Goal: Task Accomplishment & Management: Complete application form

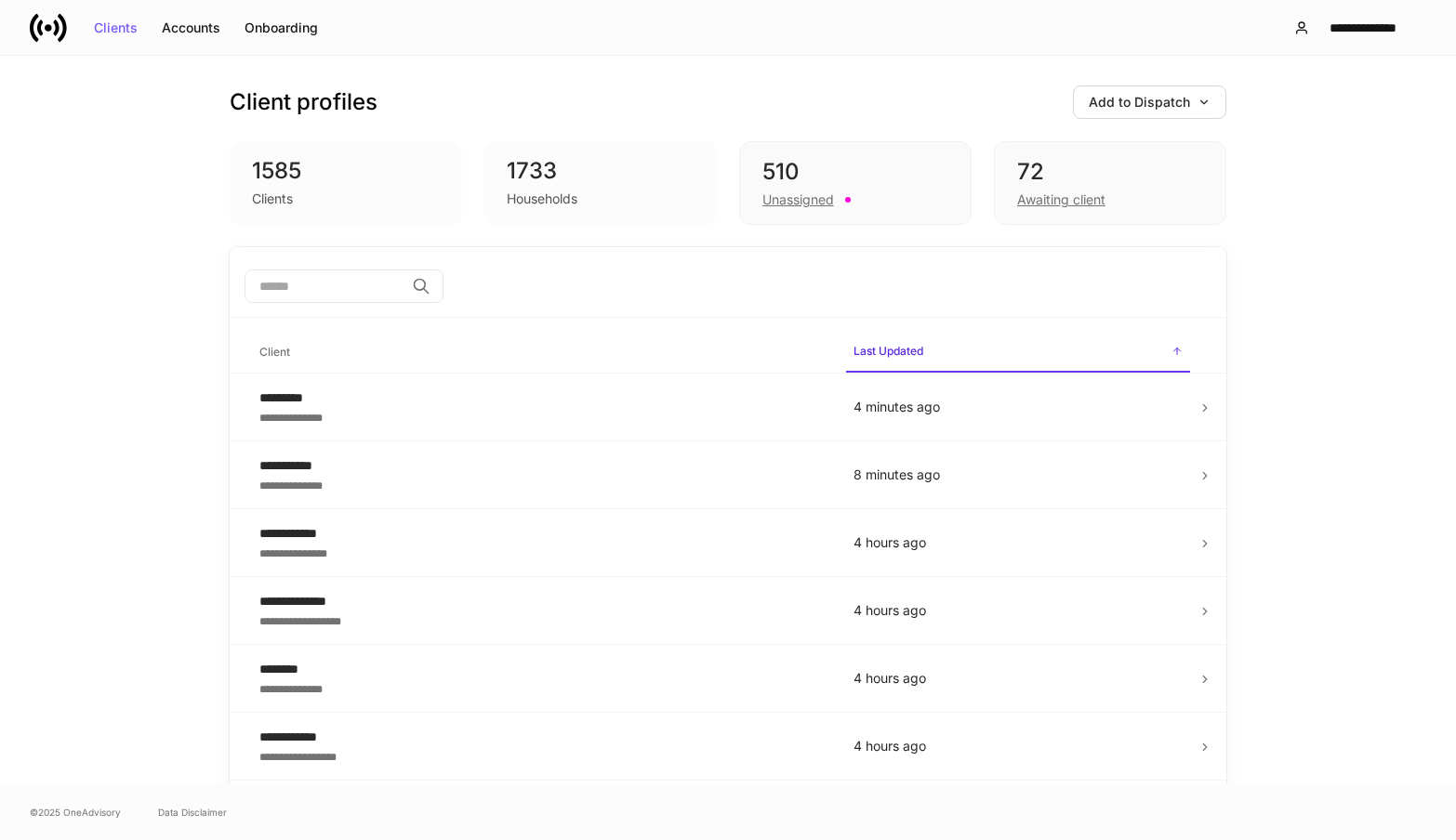
click at [403, 279] on input "search" at bounding box center [325, 286] width 160 height 34
click at [638, 78] on div "Client profiles Add to Dispatch 1585 Clients 1733 Households 510 Unassigned 72 …" at bounding box center [728, 152] width 996 height 191
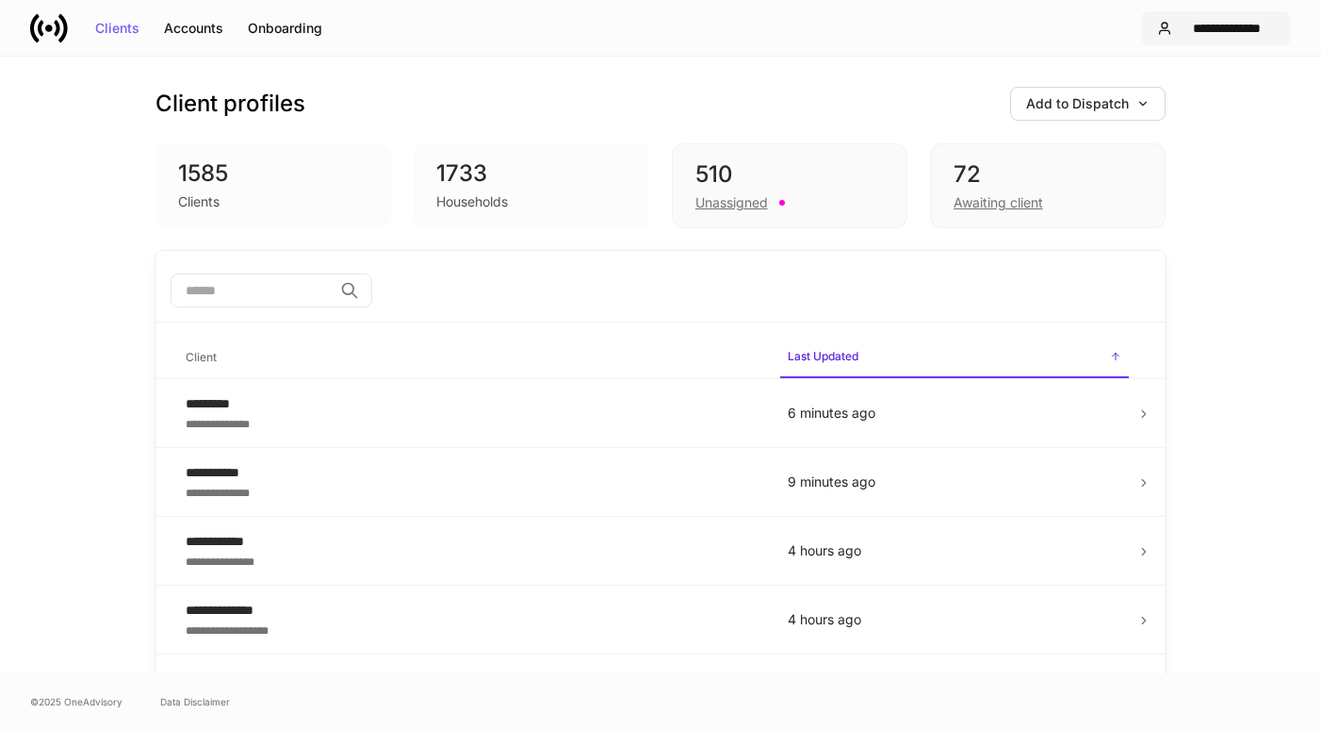
click at [1239, 31] on div "**********" at bounding box center [1228, 28] width 96 height 13
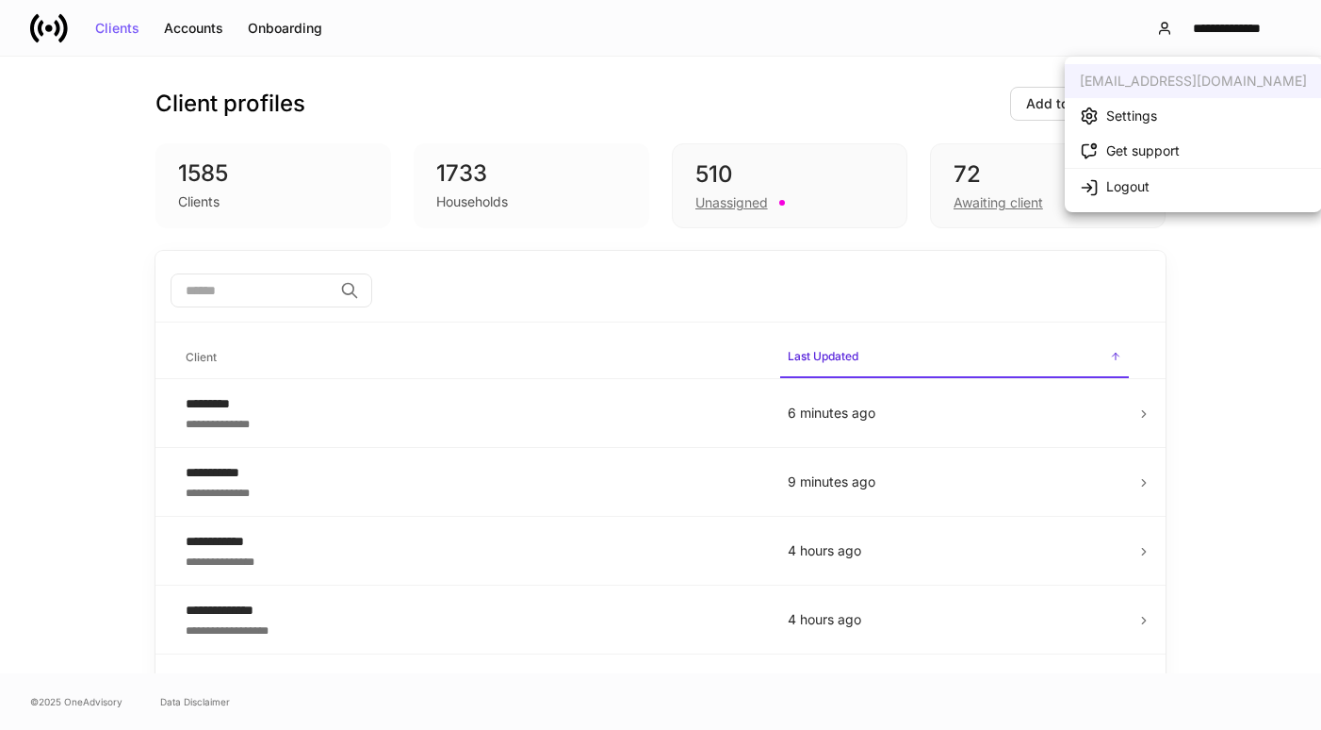
click at [935, 81] on div at bounding box center [660, 365] width 1321 height 730
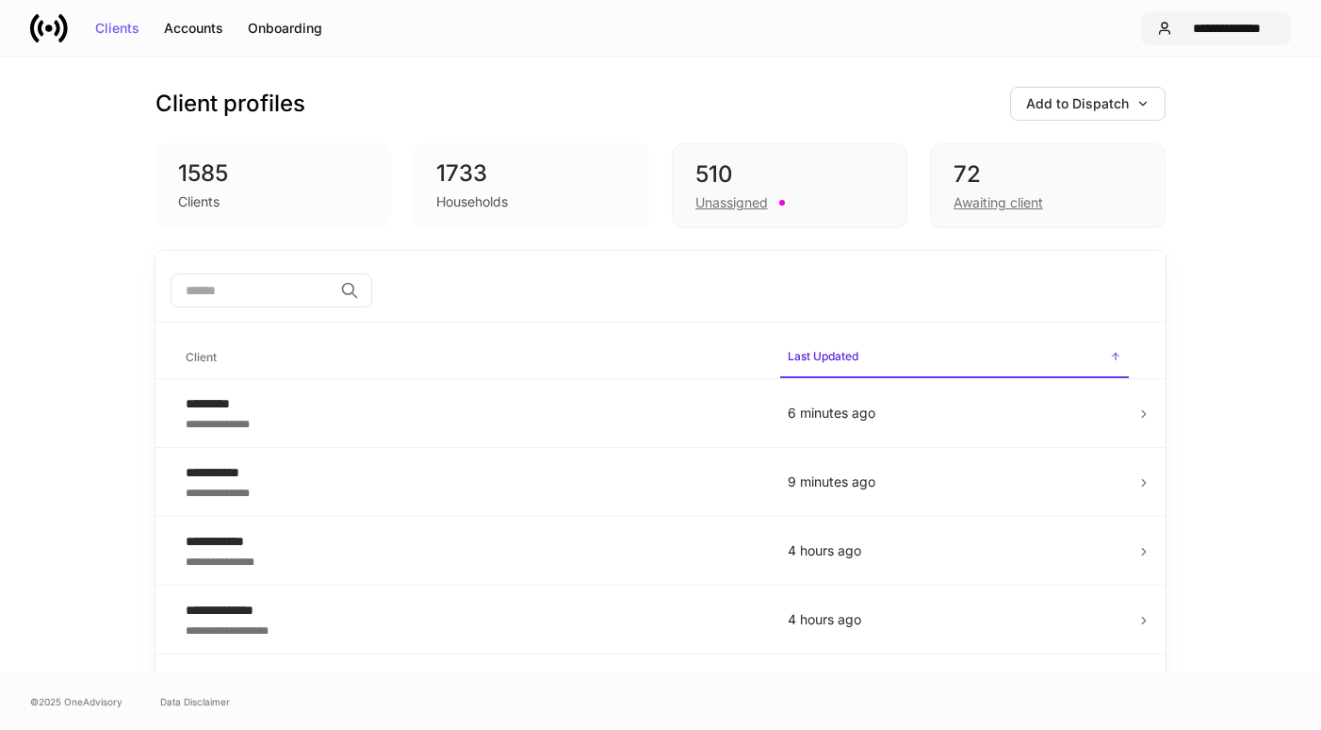
click at [1180, 22] on div "**********" at bounding box center [1228, 28] width 96 height 13
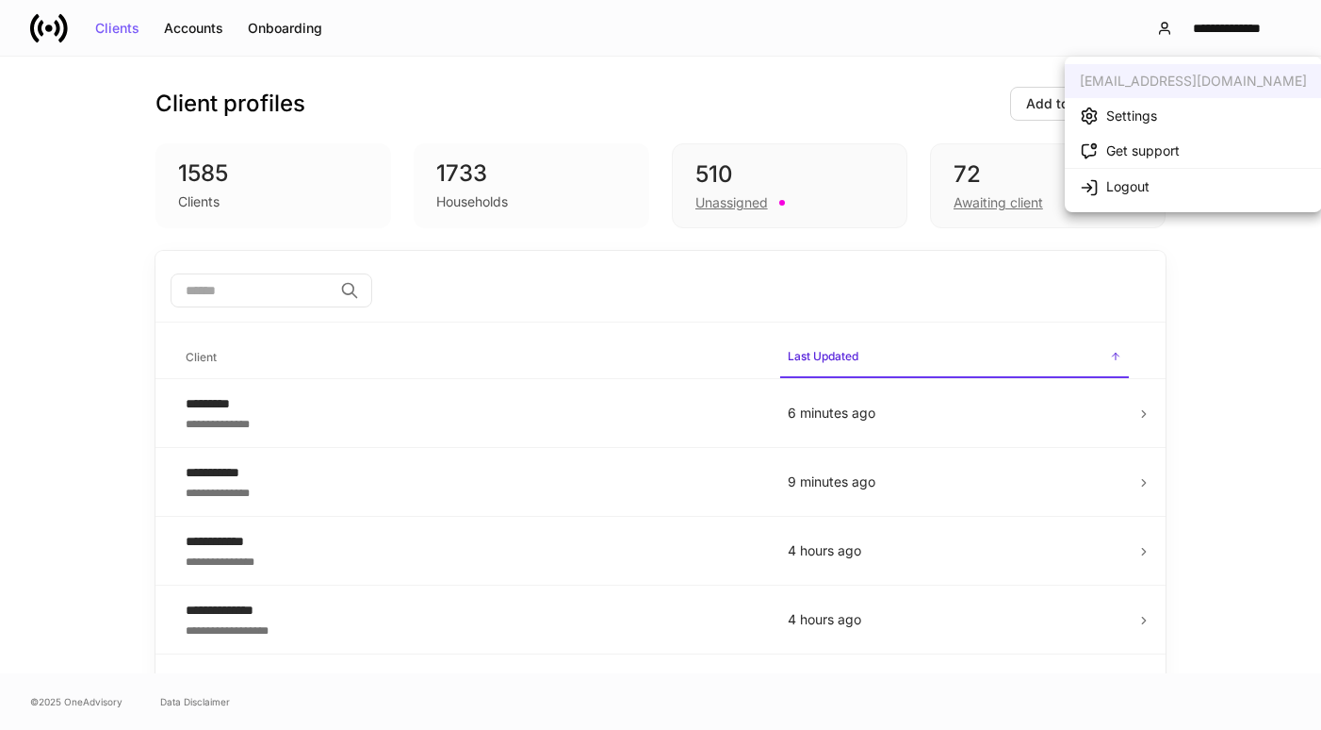
click at [131, 328] on div at bounding box center [660, 365] width 1321 height 730
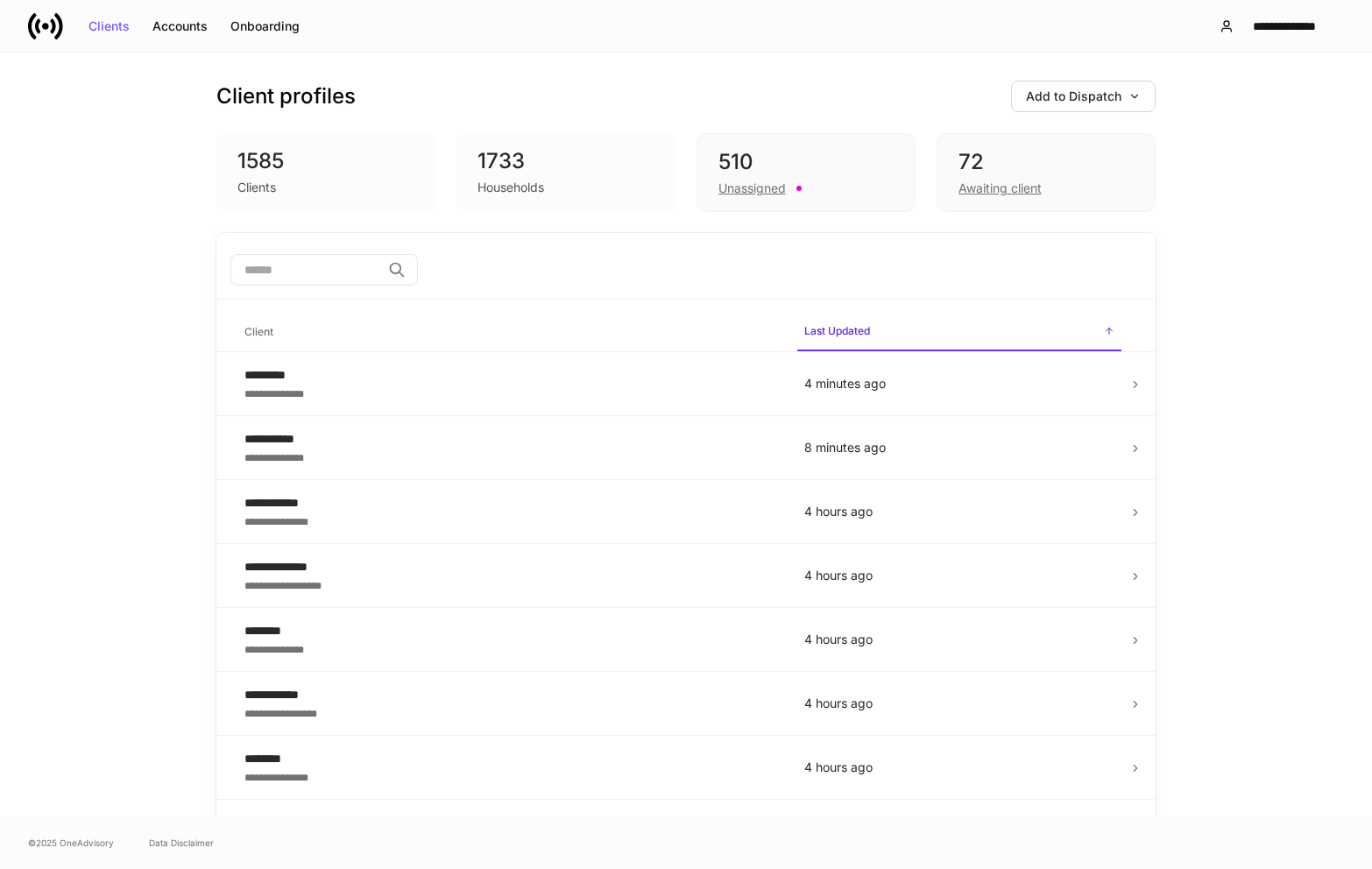
click at [334, 270] on input "search" at bounding box center [306, 270] width 151 height 32
click at [634, 285] on div "​" at bounding box center [686, 270] width 911 height 34
click at [363, 201] on div "1585 Clients" at bounding box center [326, 172] width 219 height 79
click at [538, 167] on div "1733" at bounding box center [566, 161] width 177 height 28
click at [493, 179] on div "Households" at bounding box center [511, 187] width 67 height 18
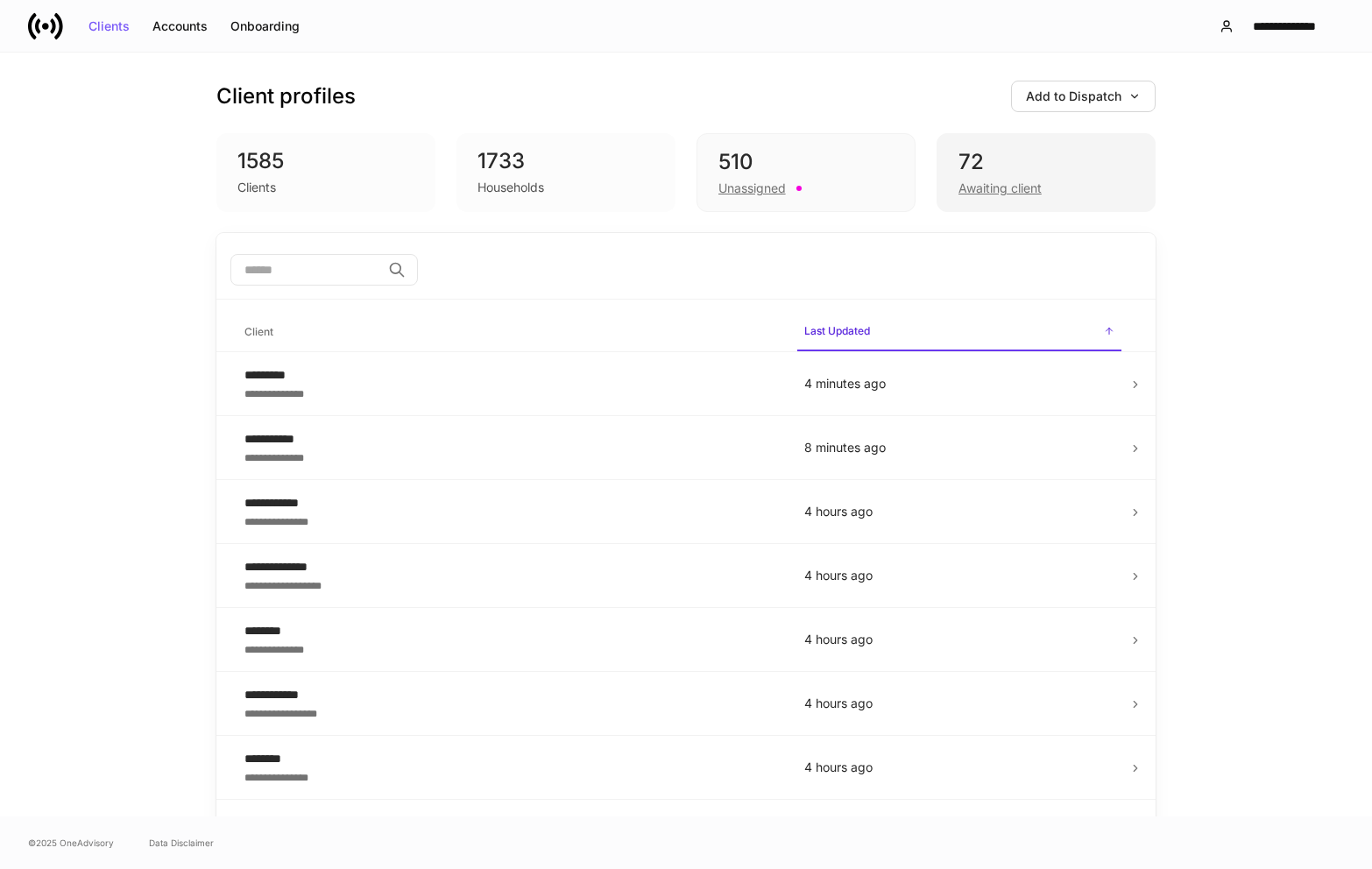
click at [986, 196] on div "Awaiting client" at bounding box center [1000, 188] width 84 height 18
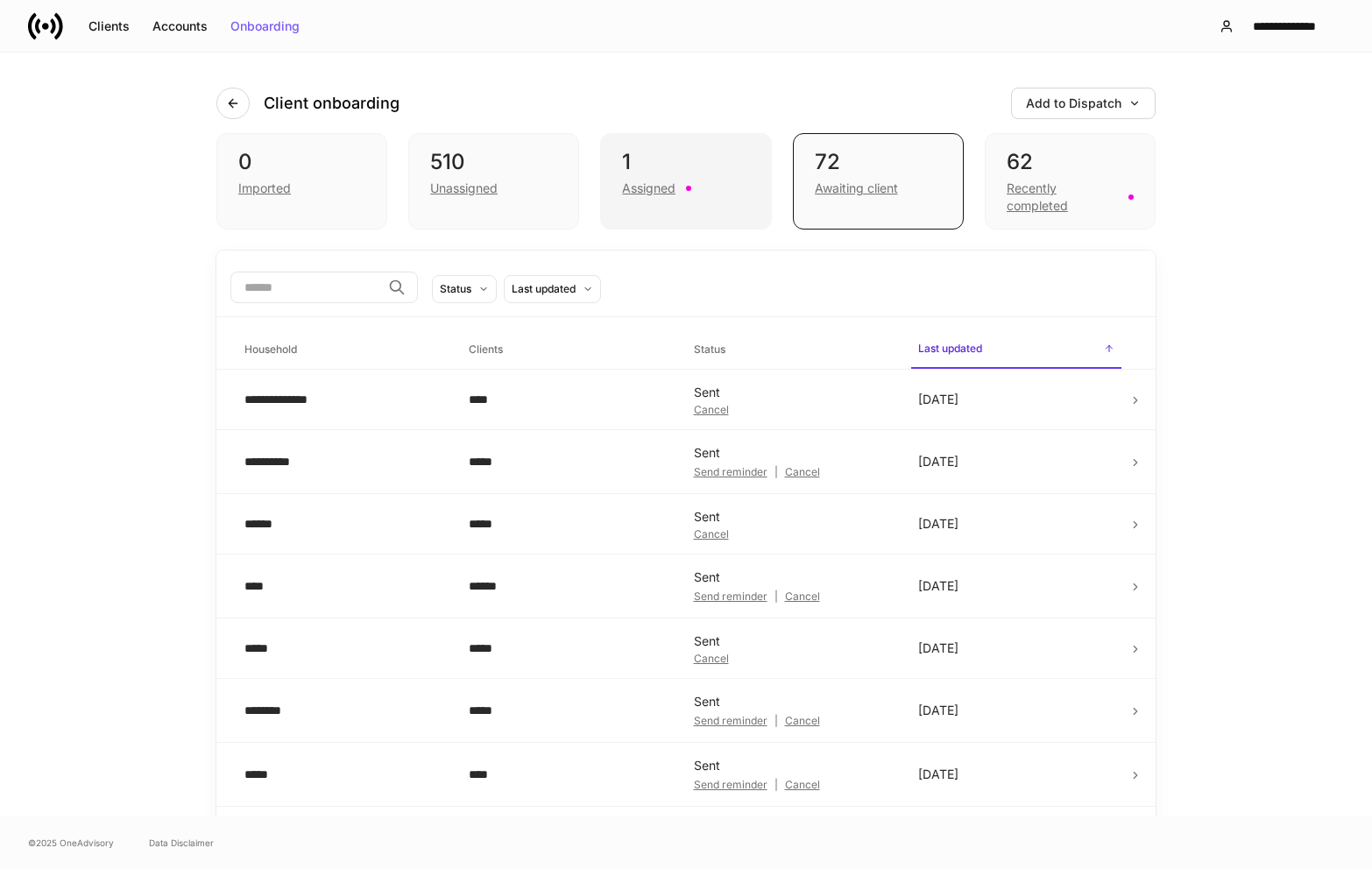
click at [692, 185] on div "Assigned" at bounding box center [685, 186] width 127 height 21
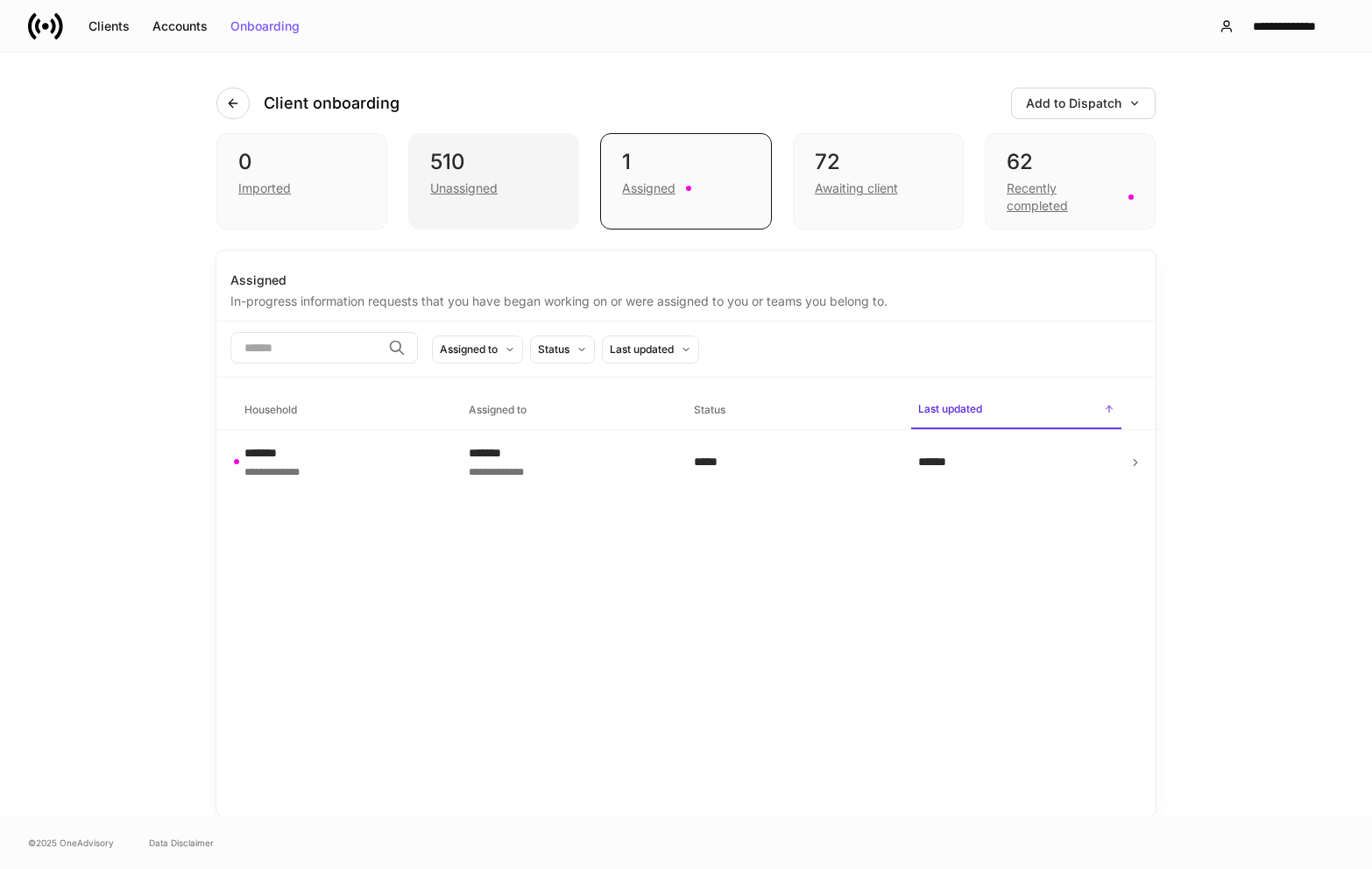
click at [535, 192] on div "Unassigned" at bounding box center [494, 186] width 127 height 21
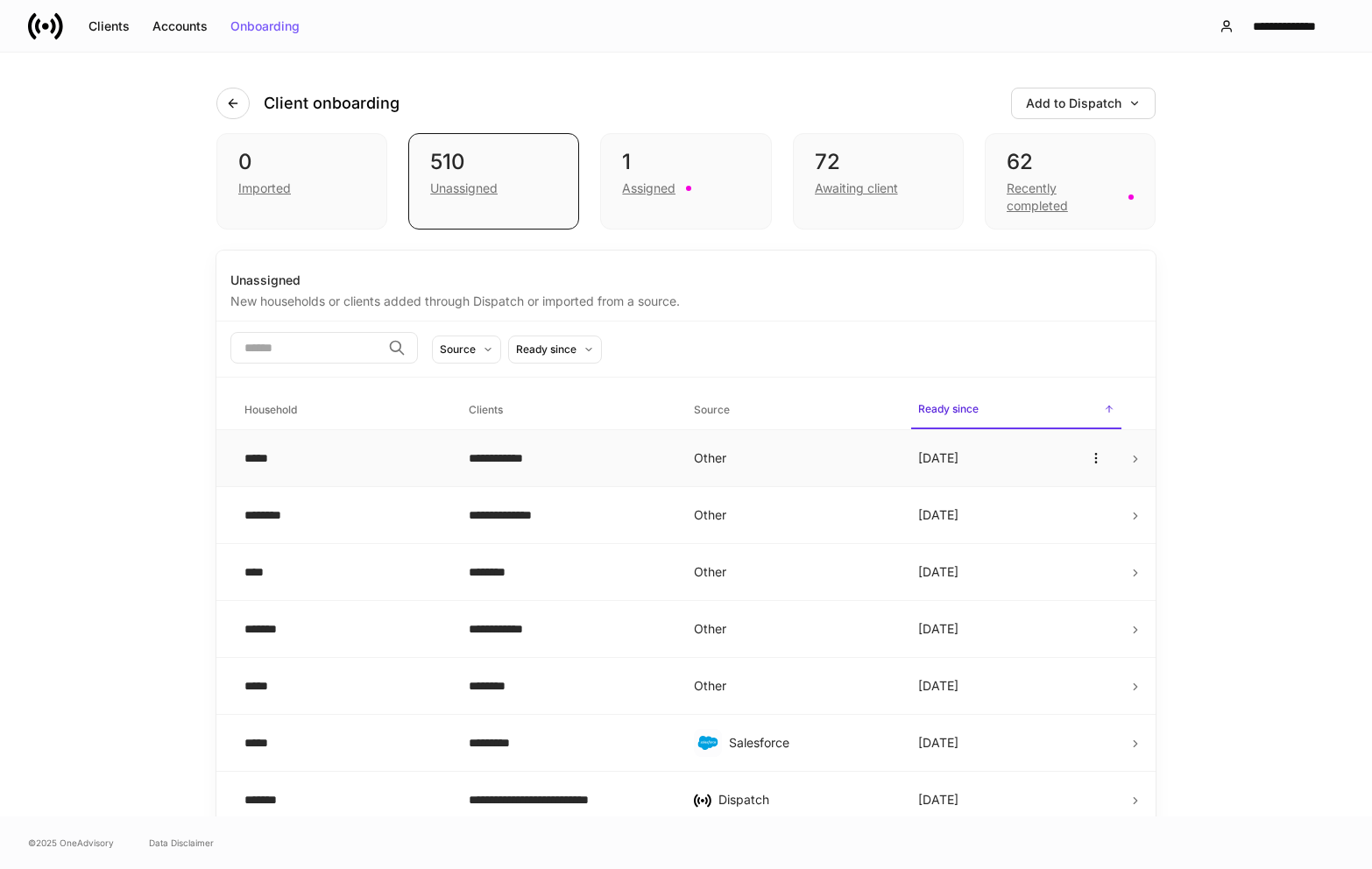
click at [521, 456] on div "**********" at bounding box center [566, 458] width 196 height 18
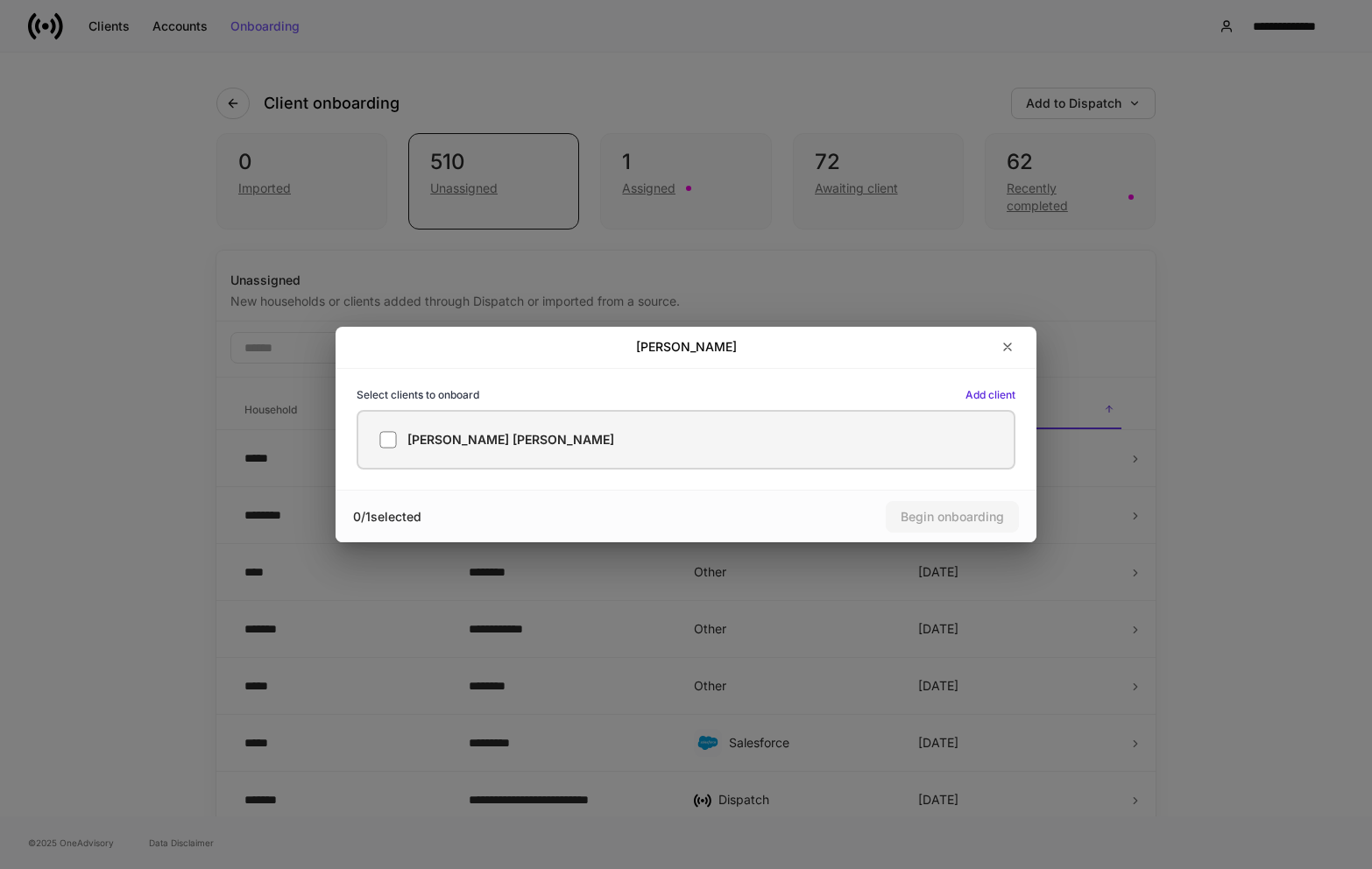
click at [493, 441] on div "Robert Wally" at bounding box center [686, 440] width 613 height 18
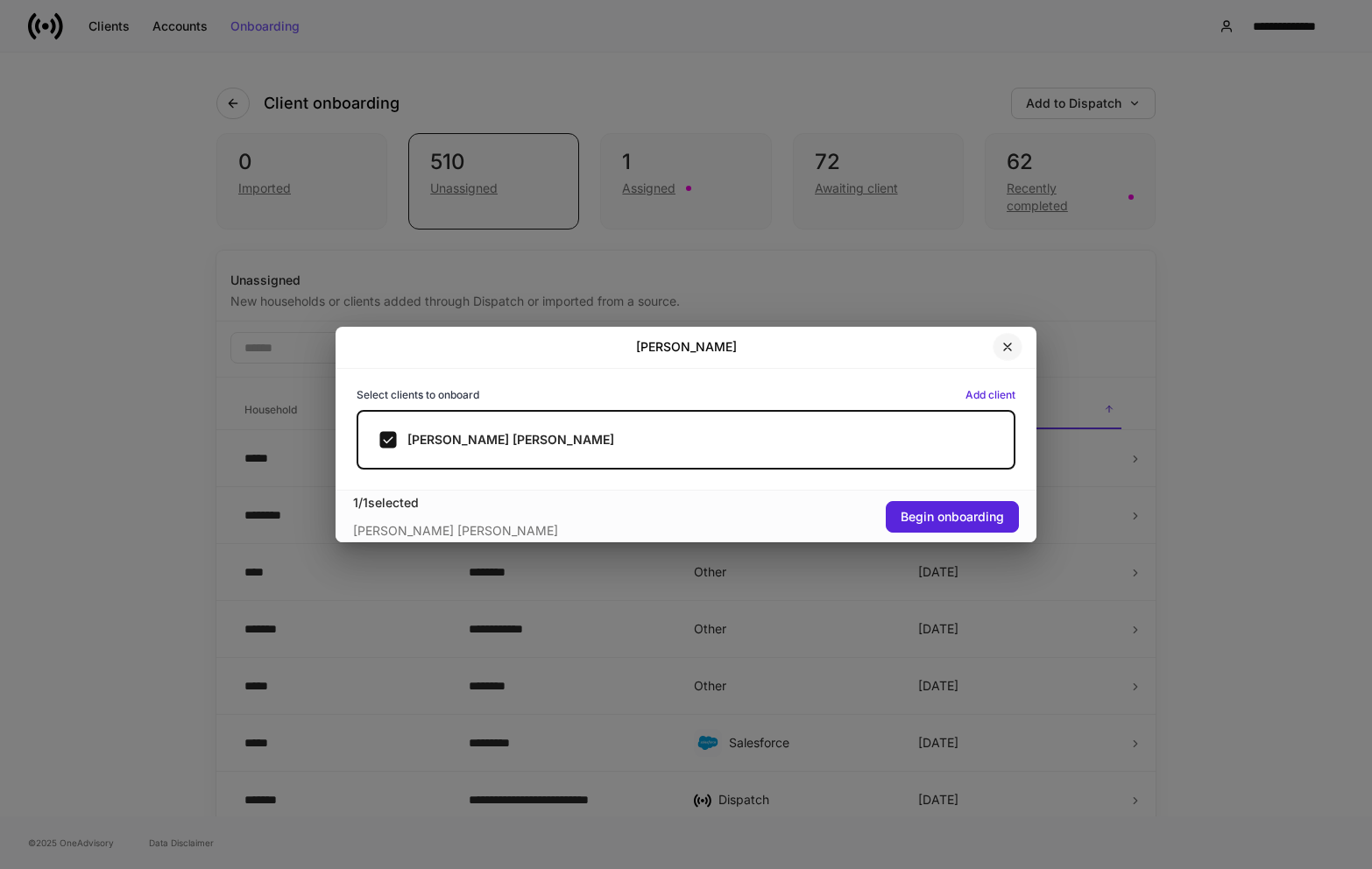
click at [1013, 352] on icon "button" at bounding box center [1007, 347] width 14 height 14
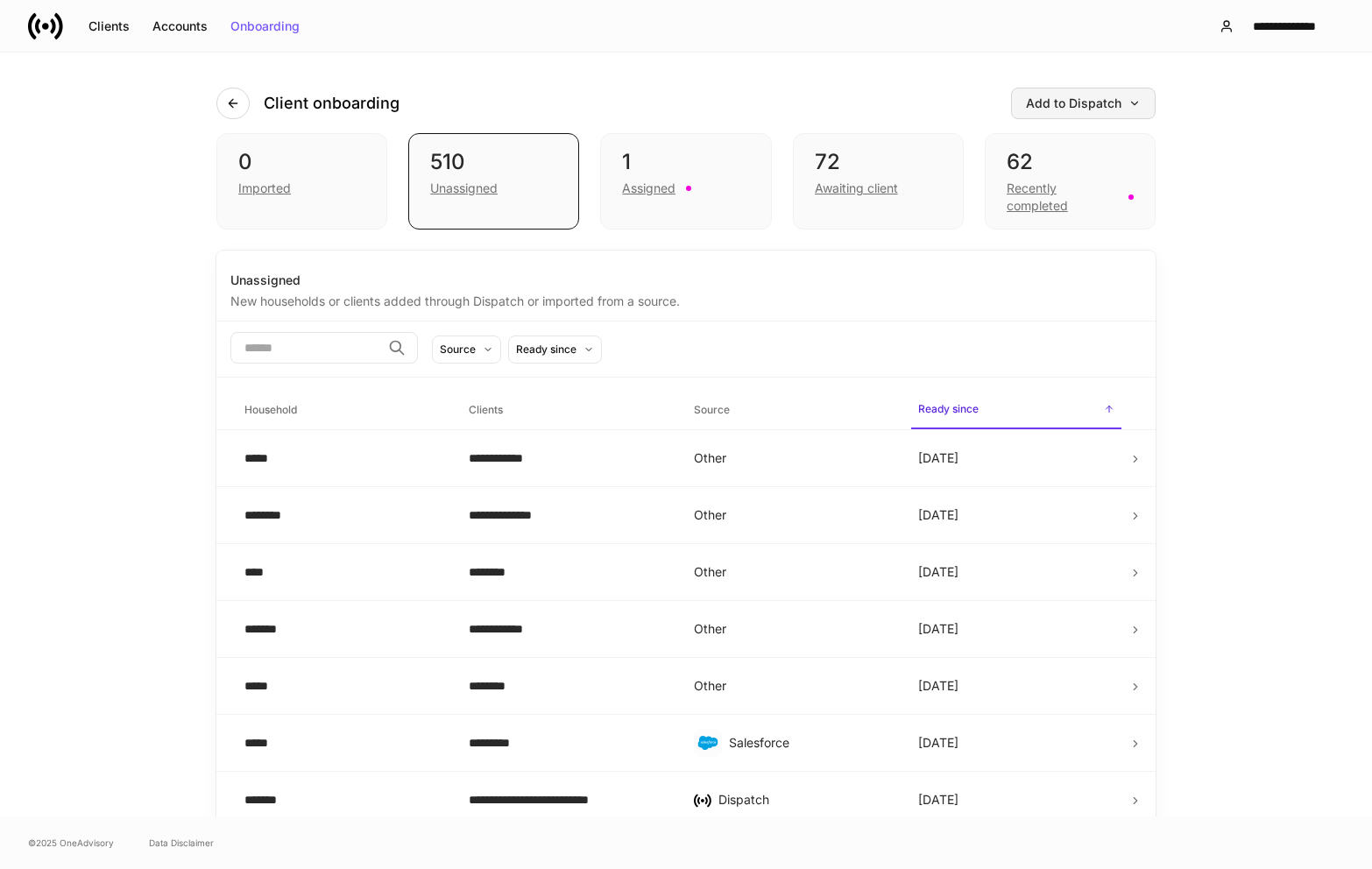
click at [1087, 98] on div "Add to Dispatch" at bounding box center [1083, 103] width 114 height 12
drag, startPoint x: 1027, startPoint y: 163, endPoint x: 1022, endPoint y: 175, distance: 13.0
click at [1022, 175] on ul "Add clients manually Import protocol View active protocol" at bounding box center [1050, 193] width 210 height 127
click at [1046, 114] on button "Add to Dispatch" at bounding box center [1084, 103] width 145 height 32
click at [1036, 202] on div "Import protocol" at bounding box center [1028, 200] width 88 height 18
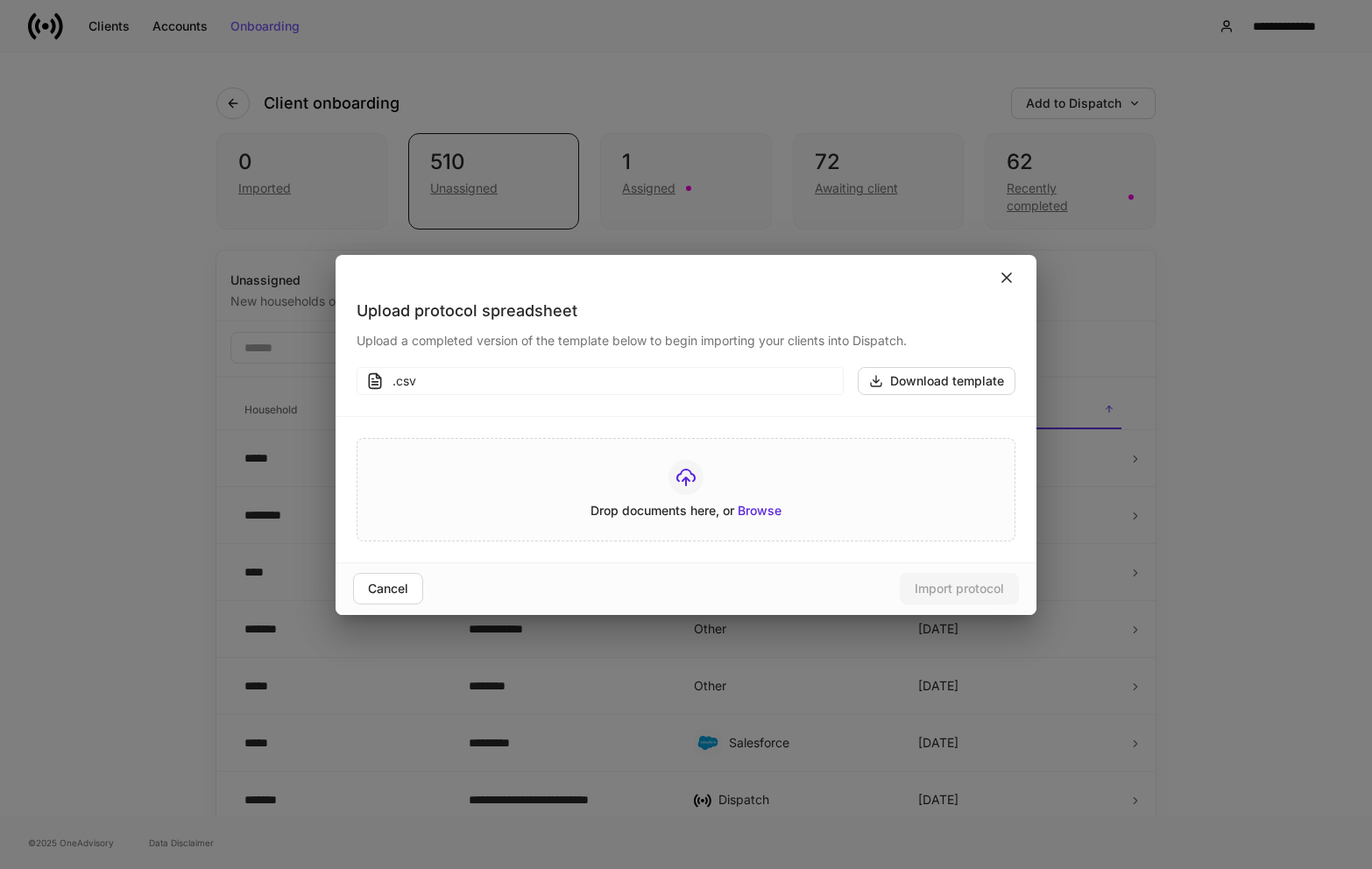
click at [678, 374] on div ".csv" at bounding box center [613, 381] width 442 height 18
click at [977, 375] on div "Download template" at bounding box center [936, 380] width 135 height 14
drag, startPoint x: 522, startPoint y: 282, endPoint x: 513, endPoint y: 299, distance: 19.2
click at [514, 299] on div "Upload protocol spreadsheet Upload a completed version of the template below to…" at bounding box center [686, 434] width 701 height 360
click at [485, 297] on div at bounding box center [686, 277] width 701 height 46
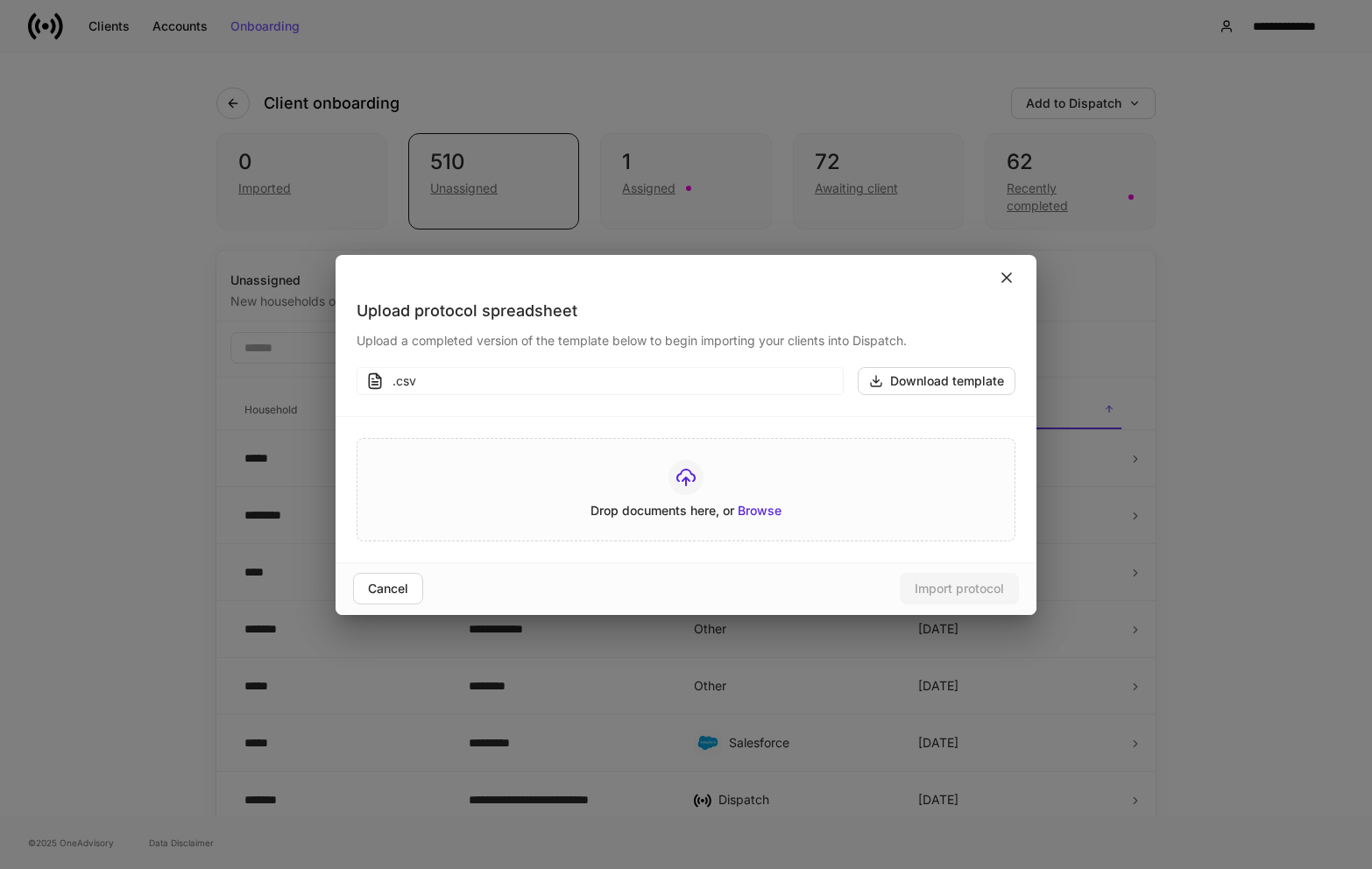
click at [1005, 277] on icon at bounding box center [1007, 277] width 18 height 18
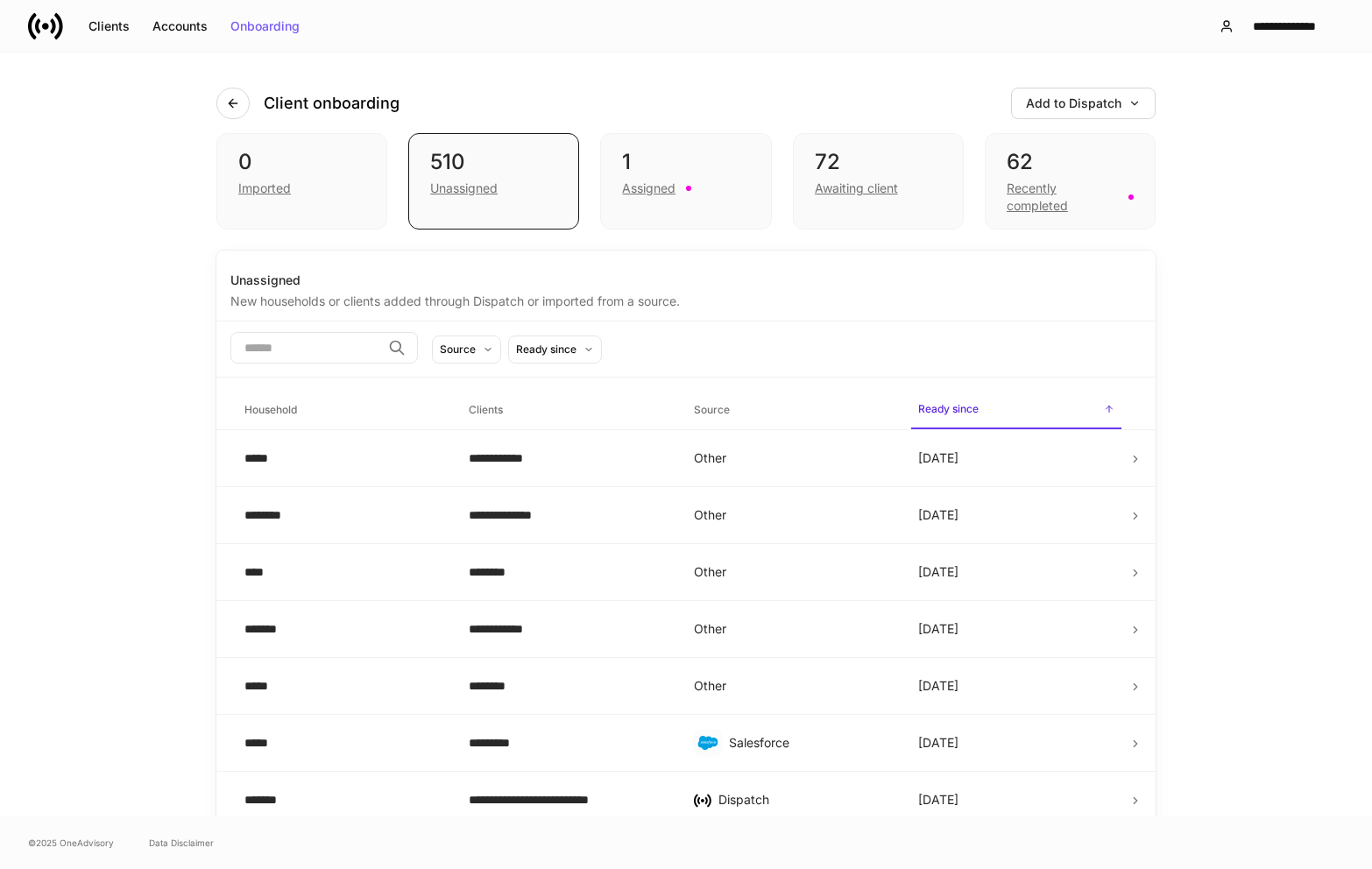
click at [1098, 120] on div "Client onboarding Add to Dispatch" at bounding box center [686, 93] width 939 height 81
click at [1097, 114] on button "Add to Dispatch" at bounding box center [1084, 103] width 145 height 32
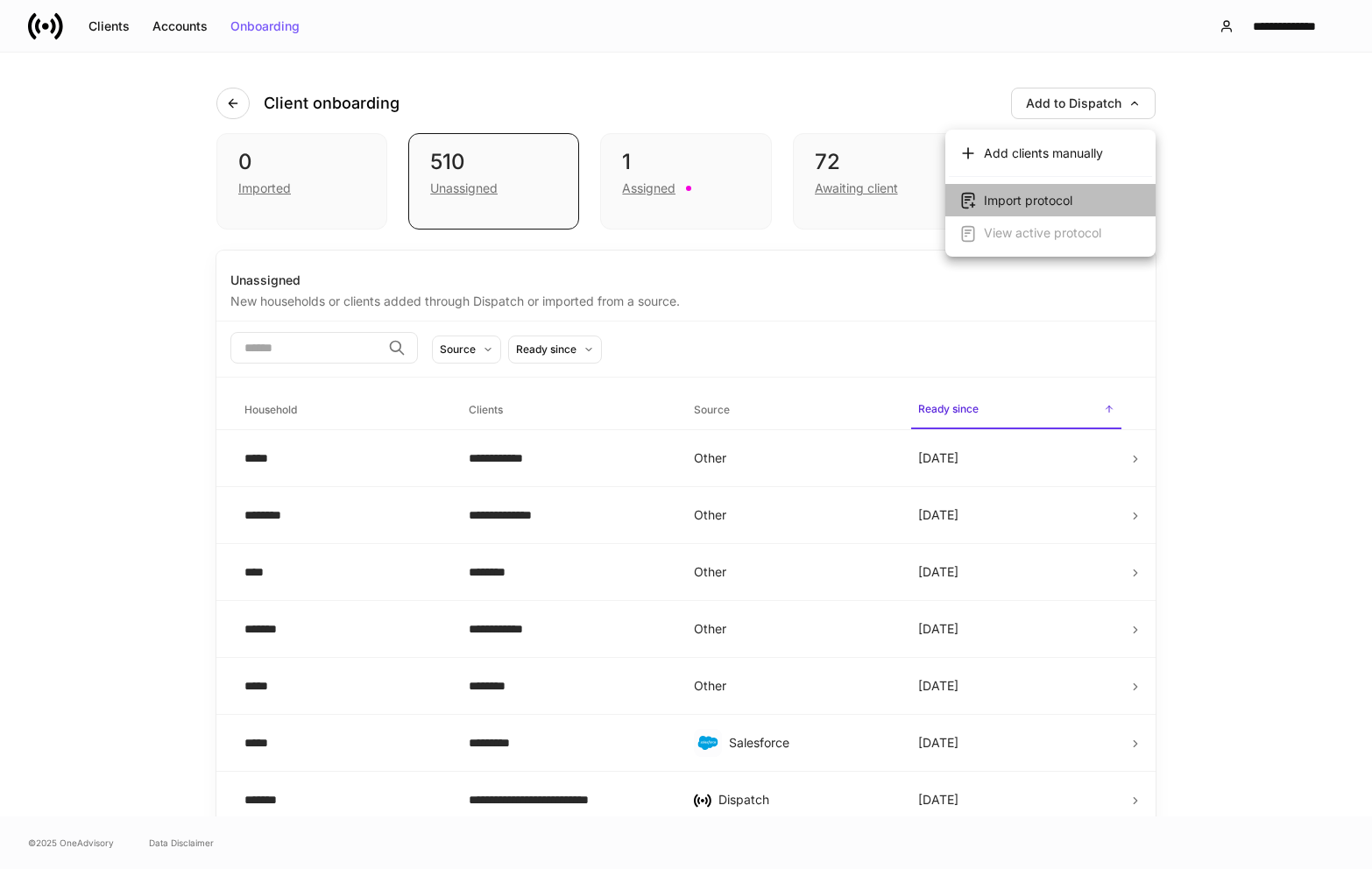
click at [1033, 201] on div "Import protocol" at bounding box center [1028, 200] width 88 height 18
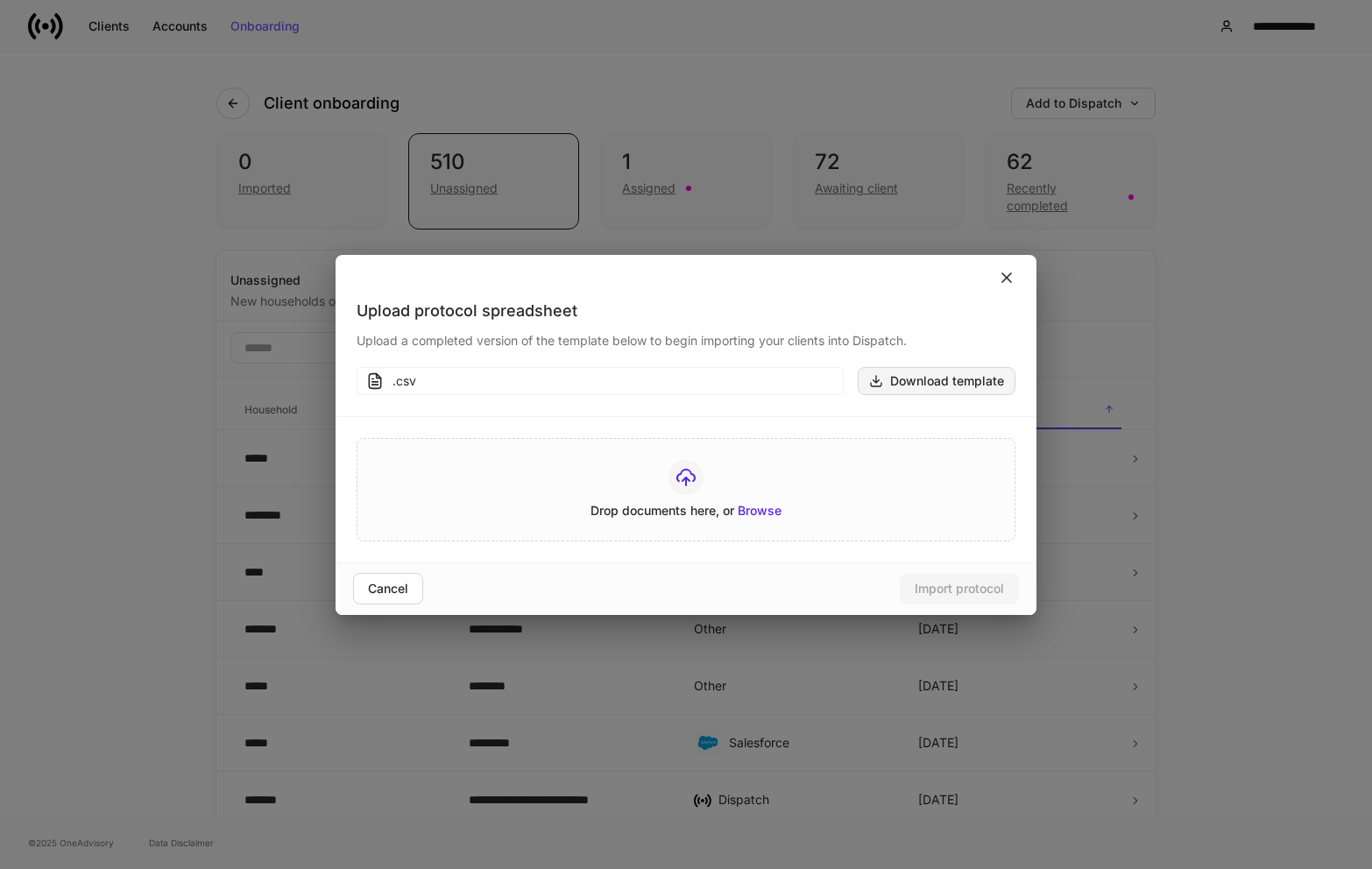
click at [933, 387] on div "Download template" at bounding box center [936, 380] width 135 height 14
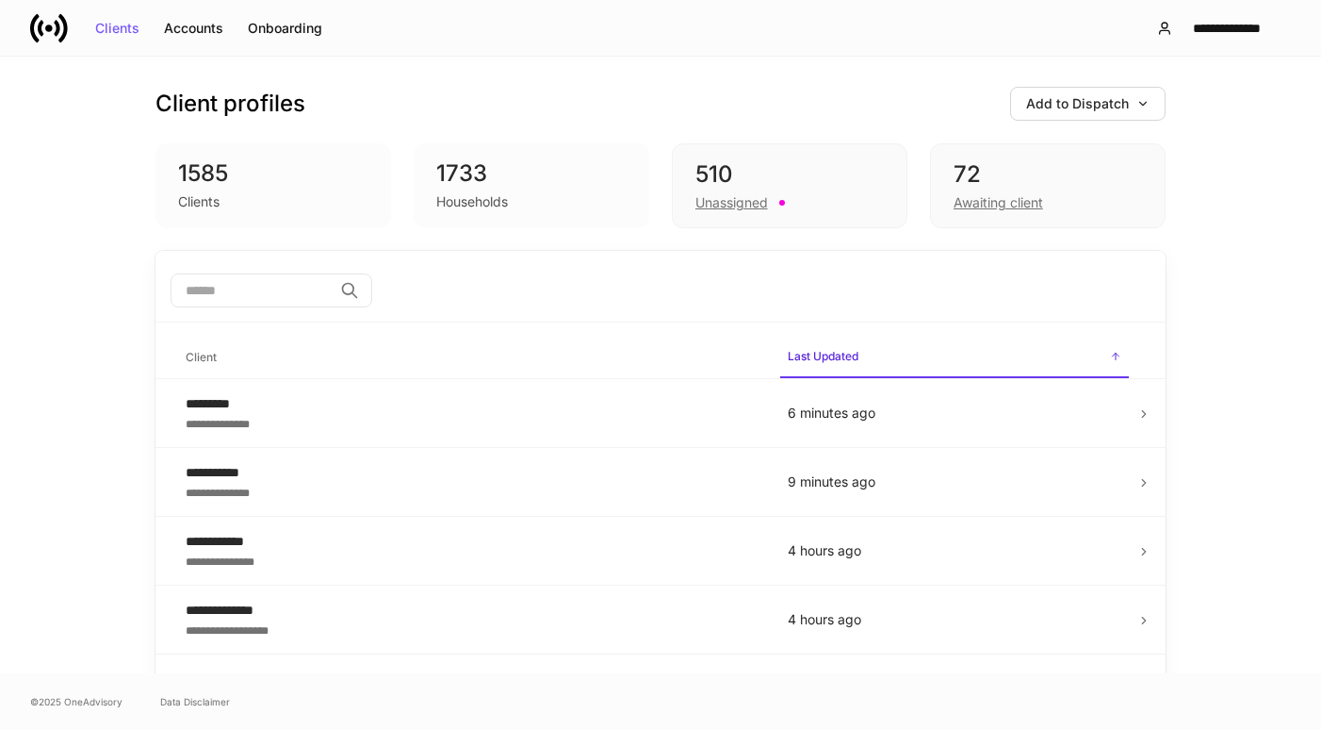
click at [262, 0] on div "**********" at bounding box center [660, 28] width 1321 height 56
